Goal: Navigation & Orientation: Find specific page/section

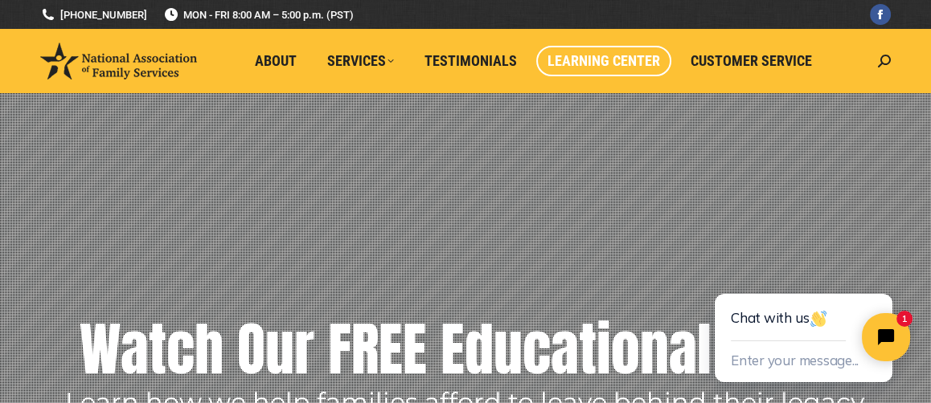
click at [621, 69] on span "Learning Center" at bounding box center [603, 61] width 113 height 18
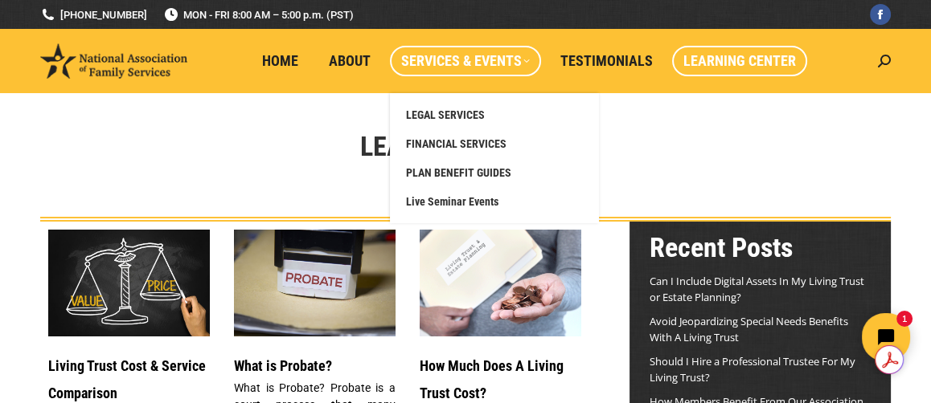
click at [509, 63] on span "Services & Events" at bounding box center [465, 61] width 129 height 18
click at [479, 199] on span "Live Seminar Events" at bounding box center [452, 202] width 92 height 14
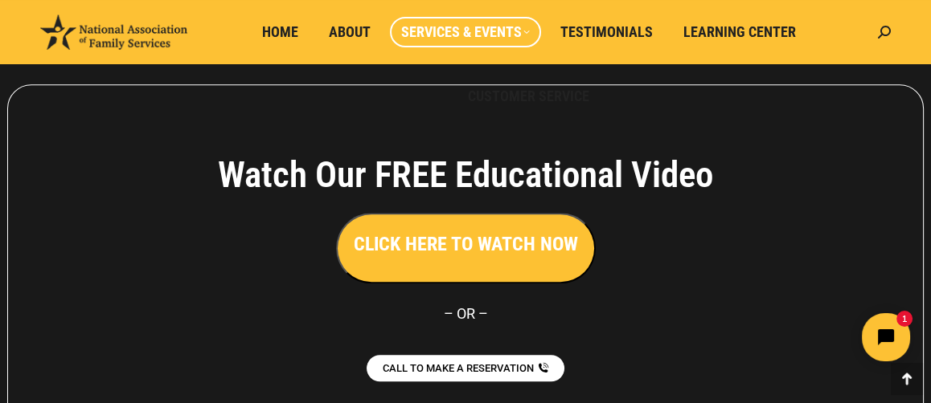
scroll to position [1698, 0]
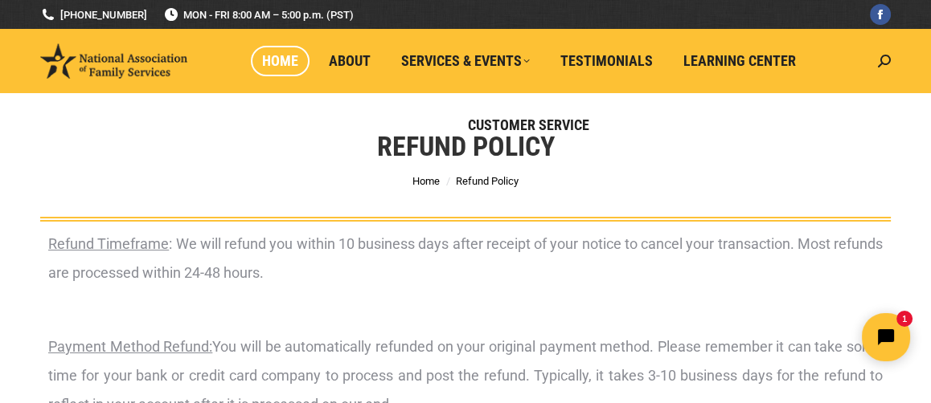
click at [280, 63] on span "Home" at bounding box center [280, 61] width 36 height 18
